Goal: Information Seeking & Learning: Learn about a topic

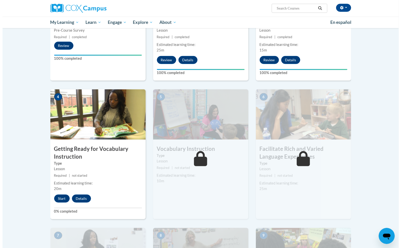
scroll to position [188, 0]
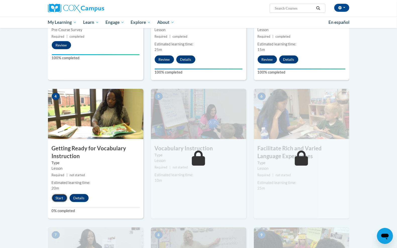
click at [59, 198] on button "Start" at bounding box center [60, 198] width 16 height 8
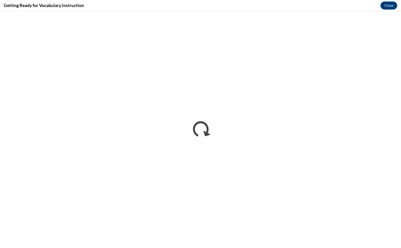
scroll to position [0, 0]
